Goal: Find specific page/section: Find specific page/section

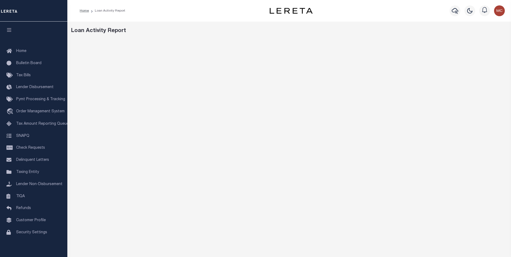
click at [497, 10] on img "button" at bounding box center [499, 10] width 11 height 11
click at [477, 25] on span "Profile" at bounding box center [476, 25] width 11 height 4
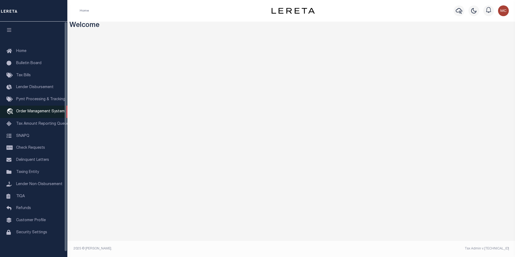
click at [48, 113] on span "Order Management System" at bounding box center [40, 112] width 48 height 4
